Goal: Information Seeking & Learning: Learn about a topic

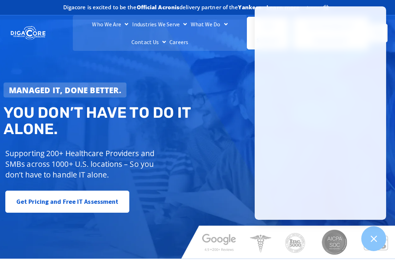
click at [377, 240] on icon at bounding box center [373, 238] width 9 height 9
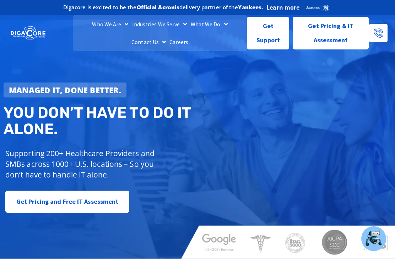
click at [168, 40] on link "Careers" at bounding box center [179, 42] width 22 height 18
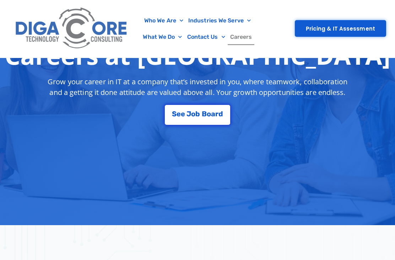
scroll to position [138, 0]
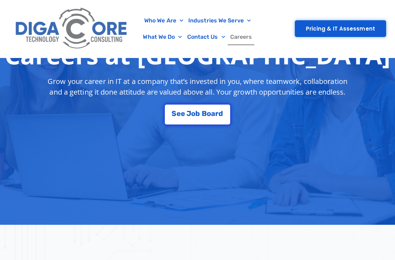
click at [215, 113] on span "a" at bounding box center [213, 113] width 4 height 7
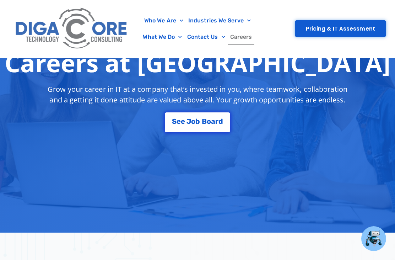
click at [212, 125] on span "a" at bounding box center [213, 121] width 4 height 7
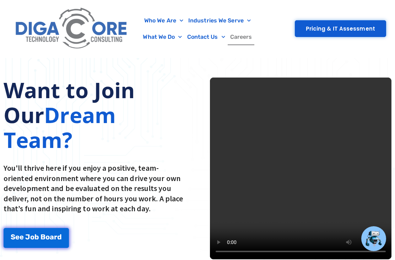
scroll to position [1232, 0]
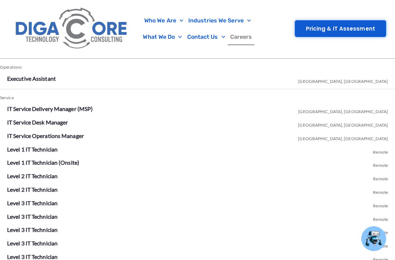
click at [56, 146] on link "Level 1 IT Technician" at bounding box center [32, 149] width 50 height 7
click at [55, 146] on link "Level 1 IT Technician" at bounding box center [32, 149] width 50 height 7
click at [58, 146] on link "Level 1 IT Technician" at bounding box center [32, 149] width 50 height 7
